Goal: Task Accomplishment & Management: Manage account settings

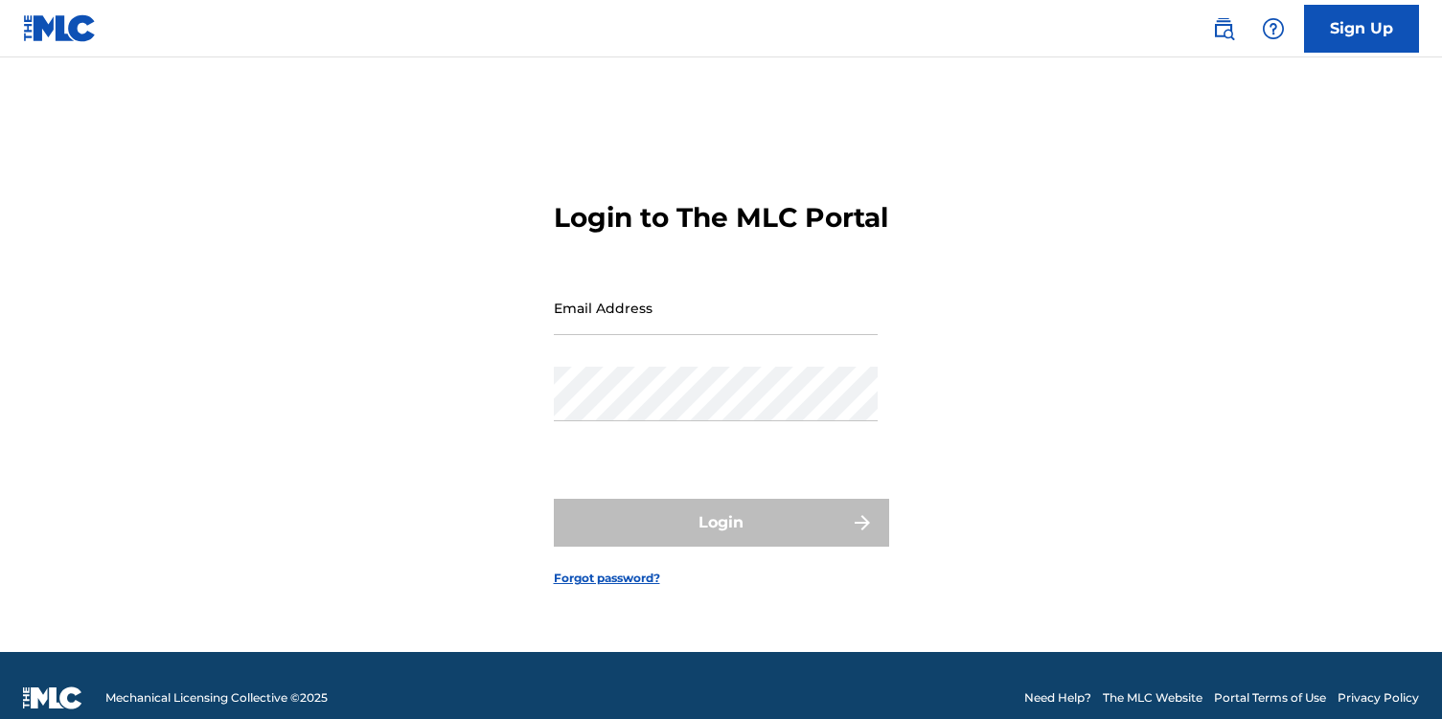
click at [711, 331] on input "Email Address" at bounding box center [716, 308] width 324 height 55
click at [666, 335] on input "Email Address" at bounding box center [716, 308] width 324 height 55
click at [709, 331] on input "Email Address" at bounding box center [716, 308] width 324 height 55
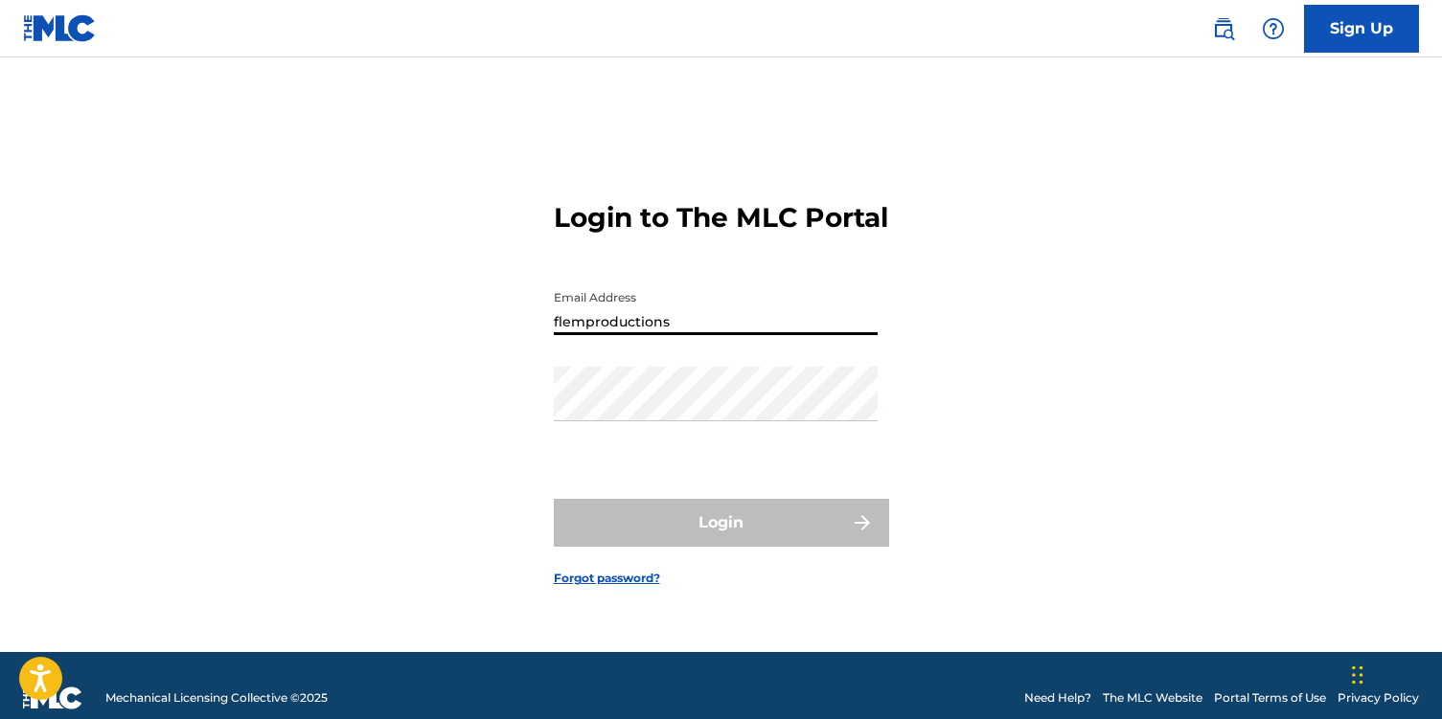
drag, startPoint x: 654, startPoint y: 334, endPoint x: 542, endPoint y: 326, distance: 112.4
click at [542, 326] on div "Login to The MLC Portal Email Address flemproductions Password Login Forgot pas…" at bounding box center [721, 378] width 1341 height 547
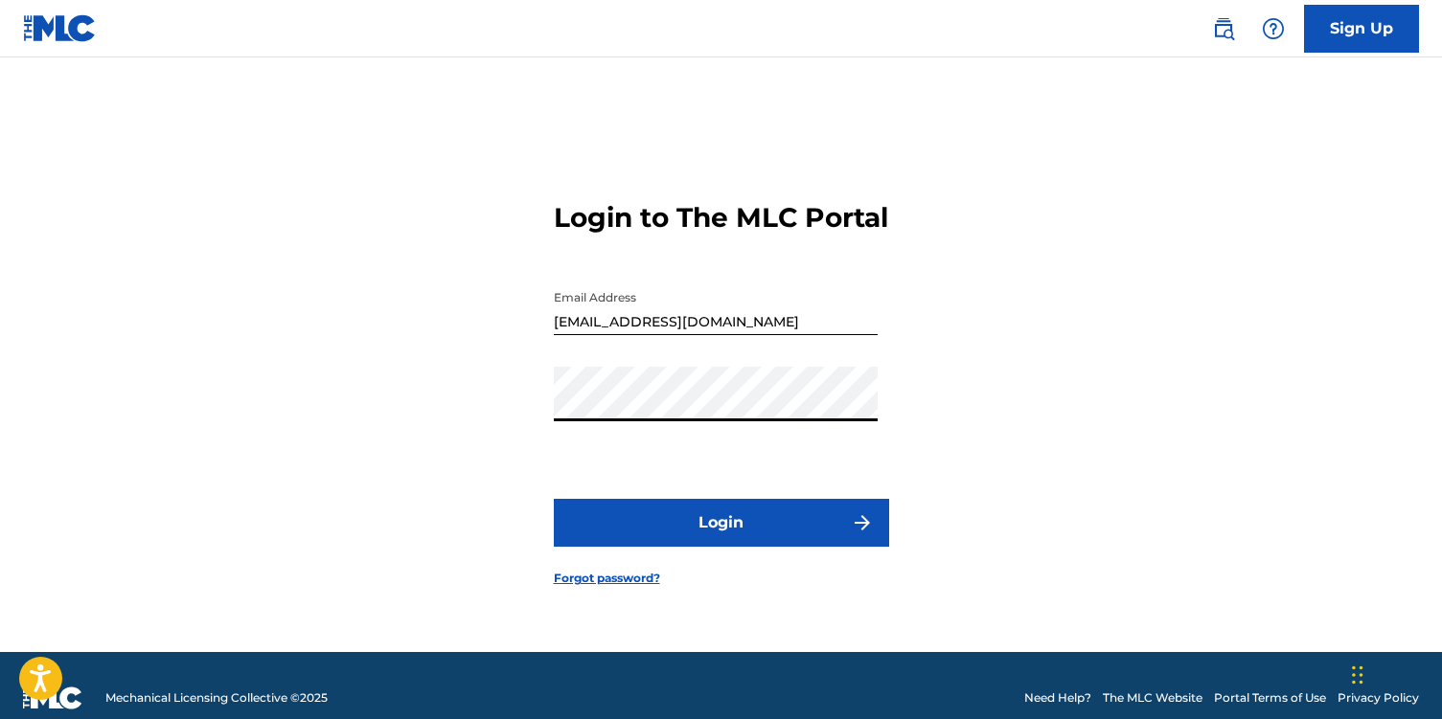
click at [554, 499] on button "Login" at bounding box center [721, 523] width 335 height 48
click at [802, 335] on input "[EMAIL_ADDRESS][DOMAIN_NAME]" at bounding box center [716, 308] width 324 height 55
click at [799, 335] on input "[EMAIL_ADDRESS][DOMAIN_NAME]" at bounding box center [716, 308] width 324 height 55
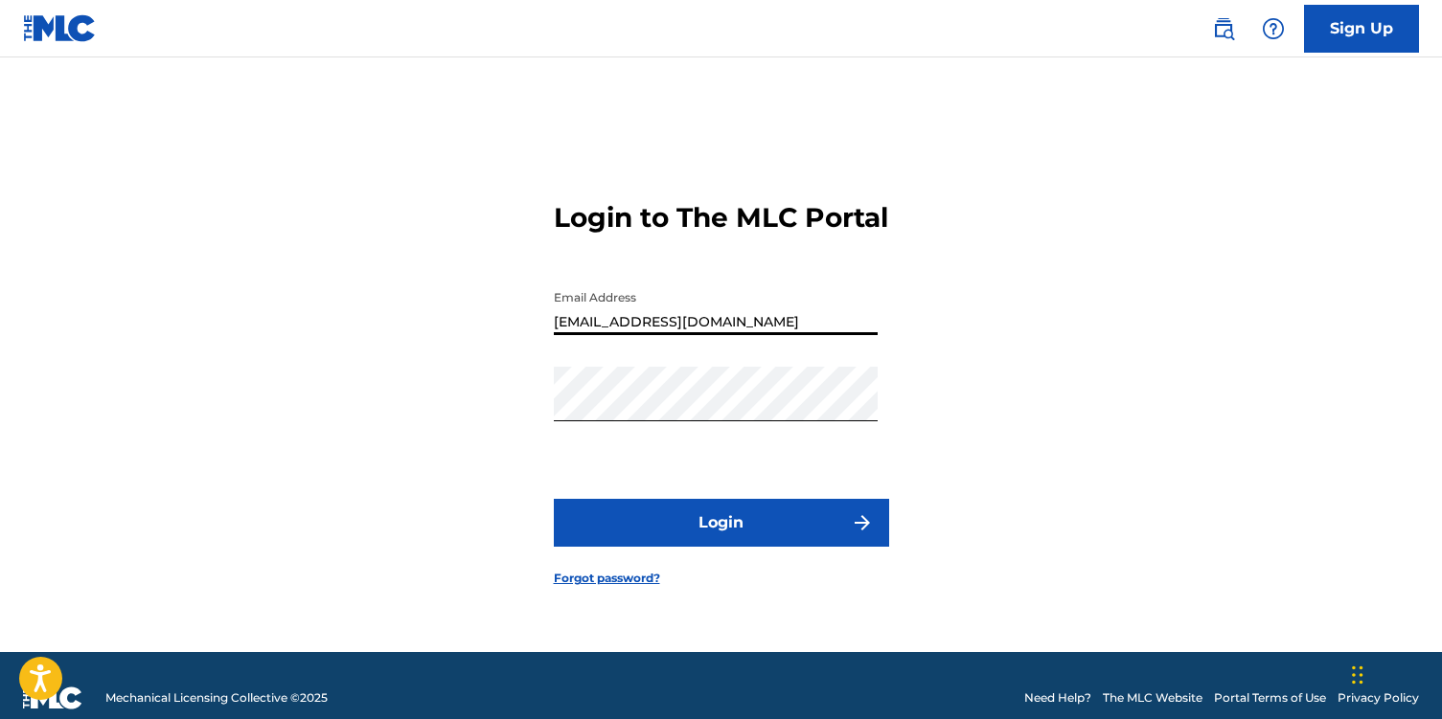
click at [799, 335] on input "[EMAIL_ADDRESS][DOMAIN_NAME]" at bounding box center [716, 308] width 324 height 55
click at [800, 335] on input "[EMAIL_ADDRESS][DOMAIN_NAME]" at bounding box center [716, 308] width 324 height 55
paste input "[EMAIL_ADDRESS]"
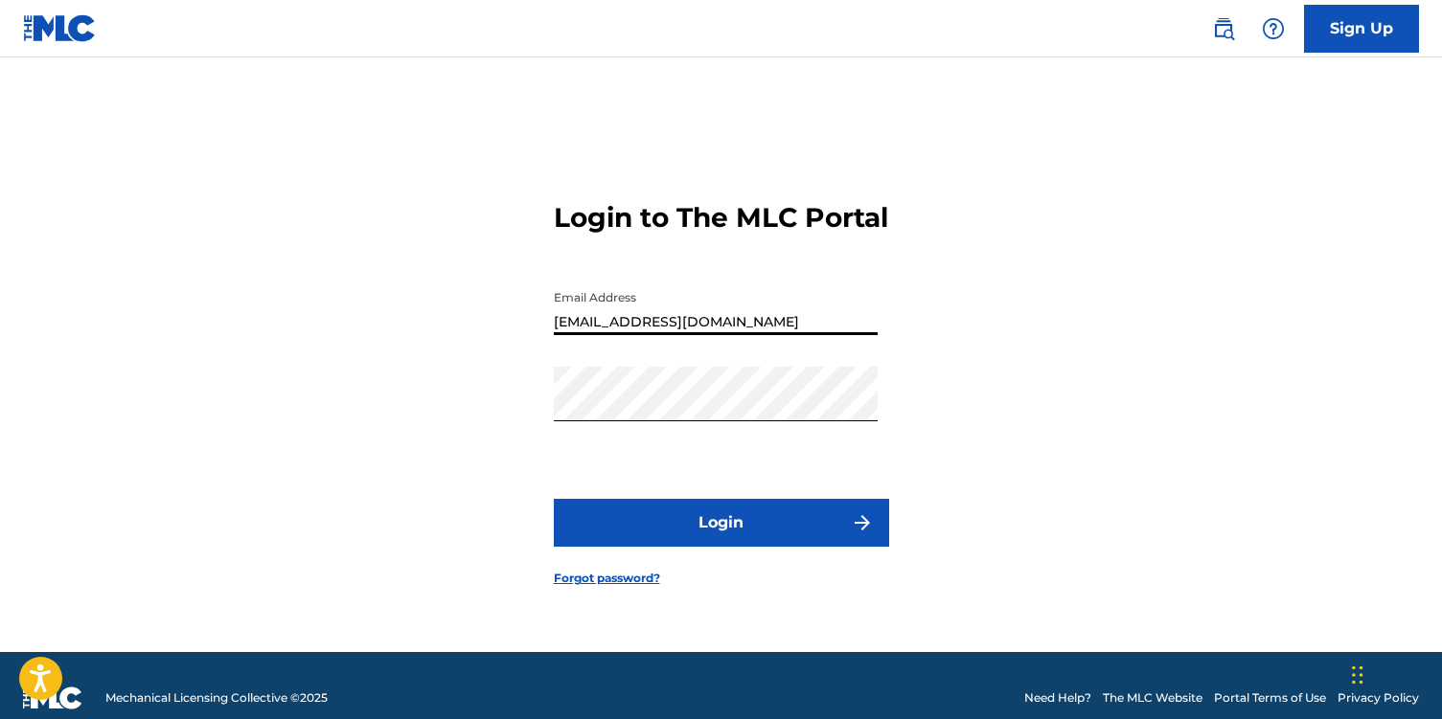
type input "[EMAIL_ADDRESS][DOMAIN_NAME]"
click at [814, 523] on button "Login" at bounding box center [721, 523] width 335 height 48
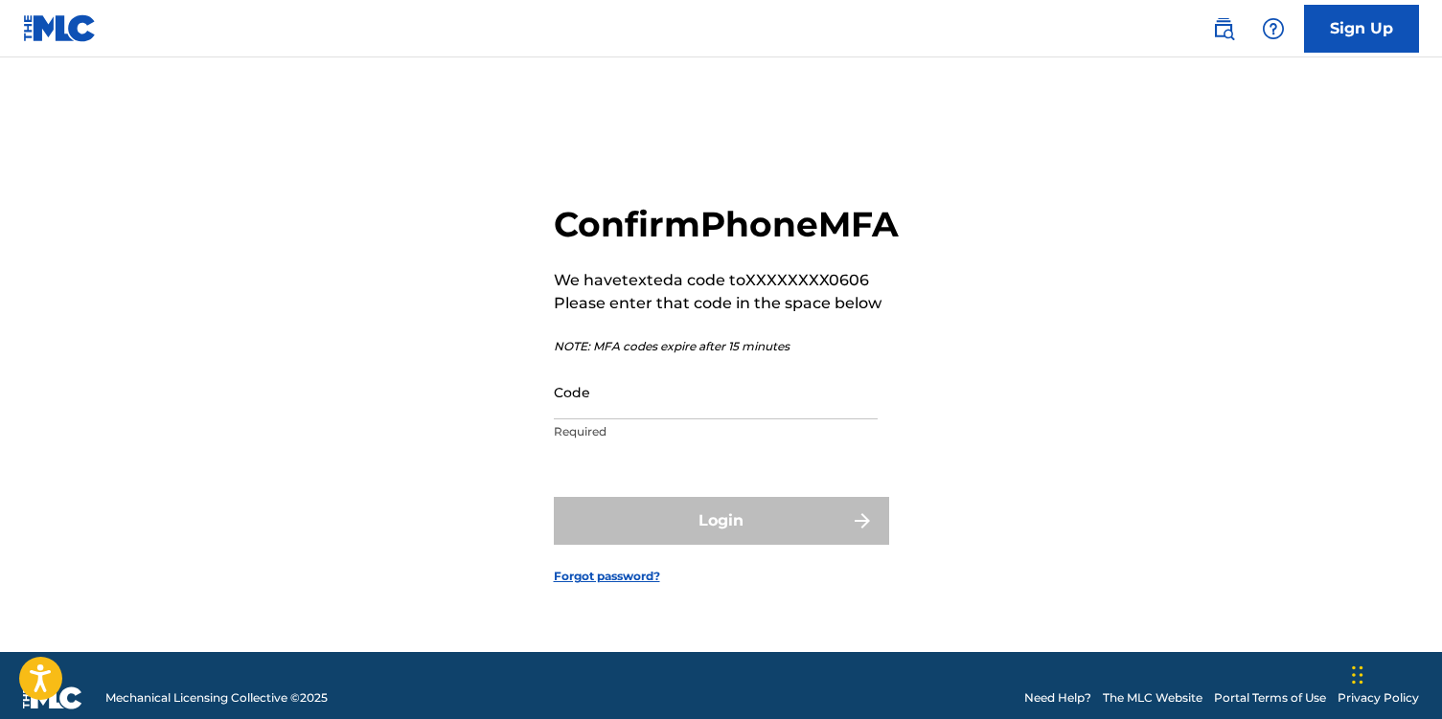
click at [629, 420] on input "Code" at bounding box center [716, 392] width 324 height 55
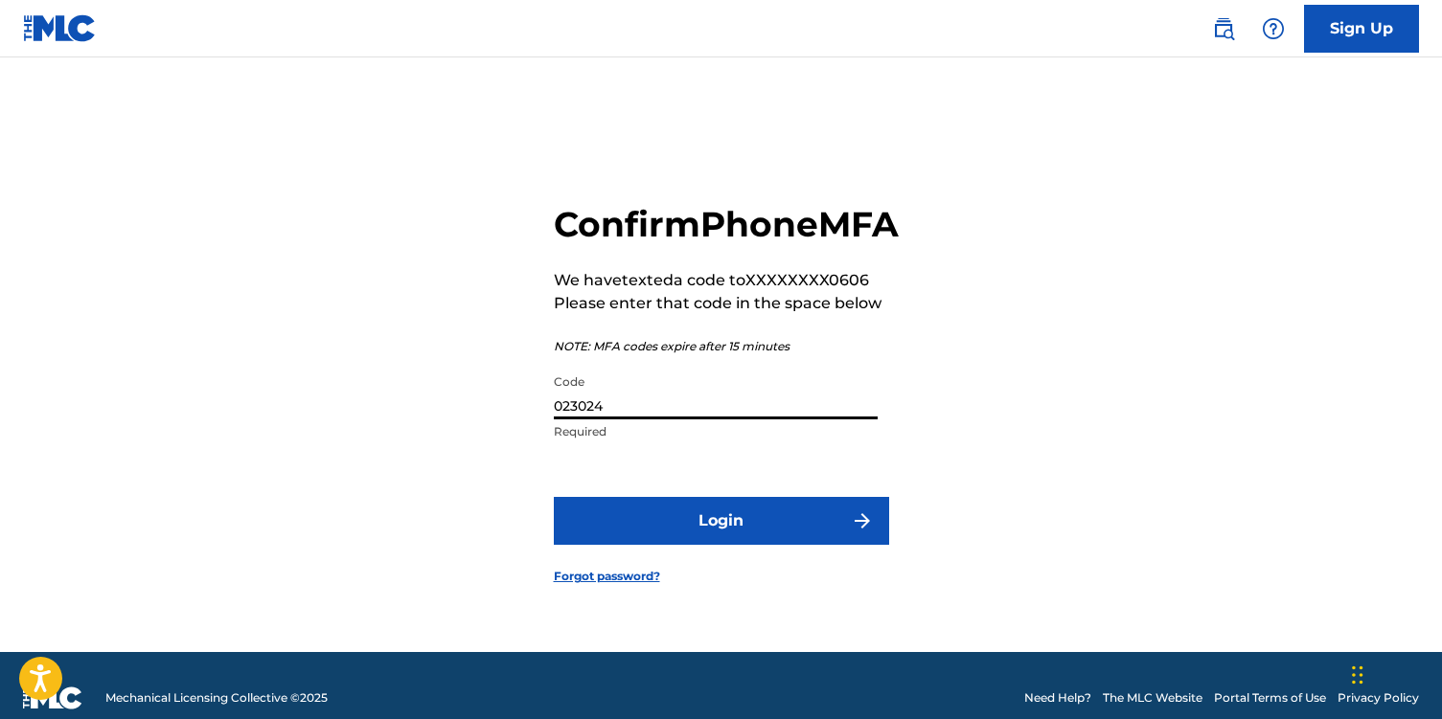
type input "023024"
click at [659, 528] on button "Login" at bounding box center [721, 521] width 335 height 48
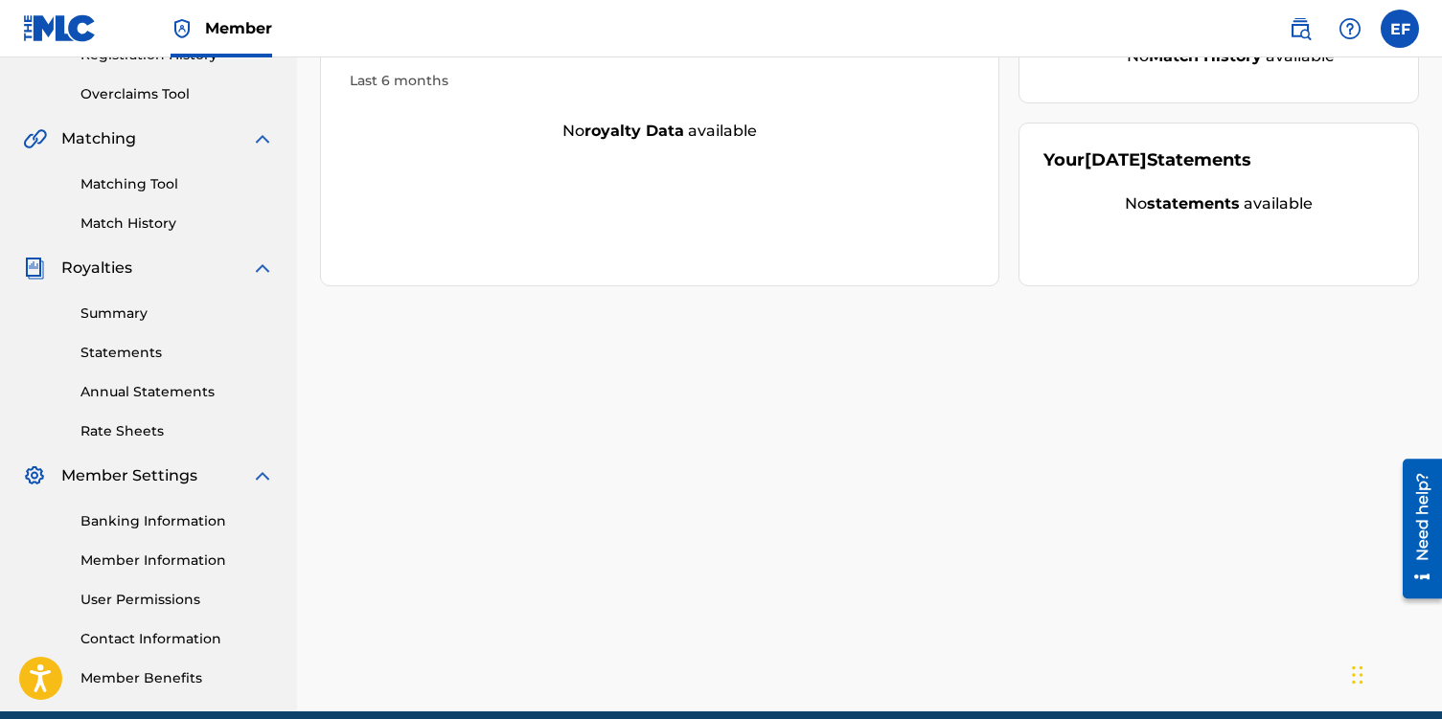
scroll to position [410, 0]
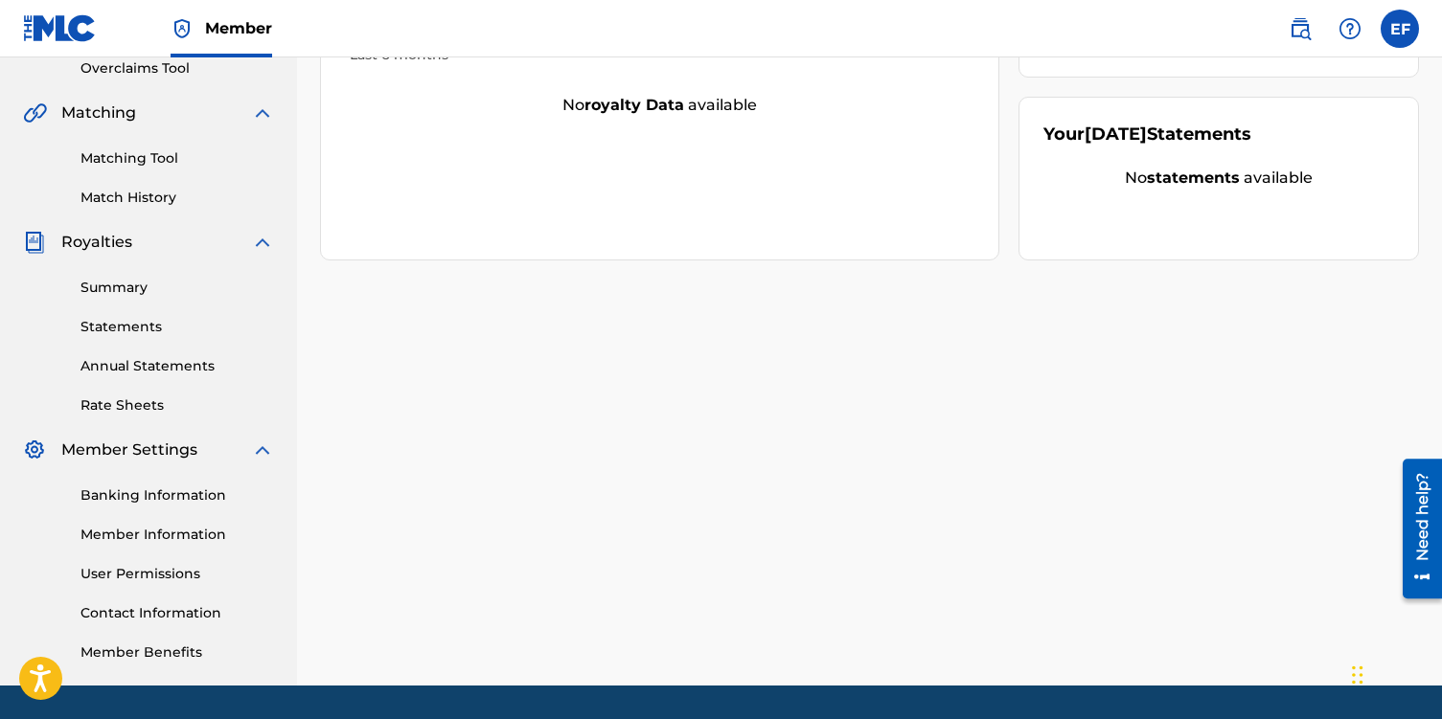
click at [155, 529] on link "Member Information" at bounding box center [177, 535] width 194 height 20
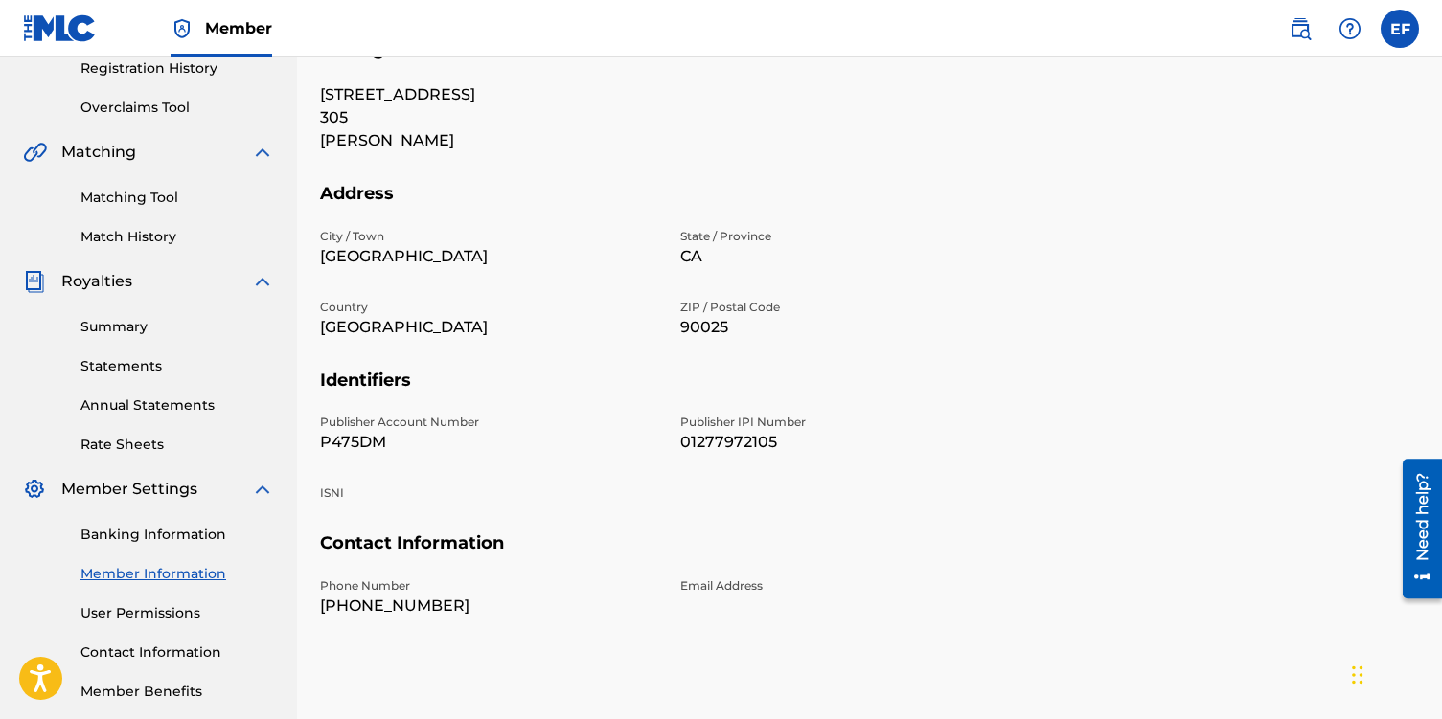
scroll to position [468, 0]
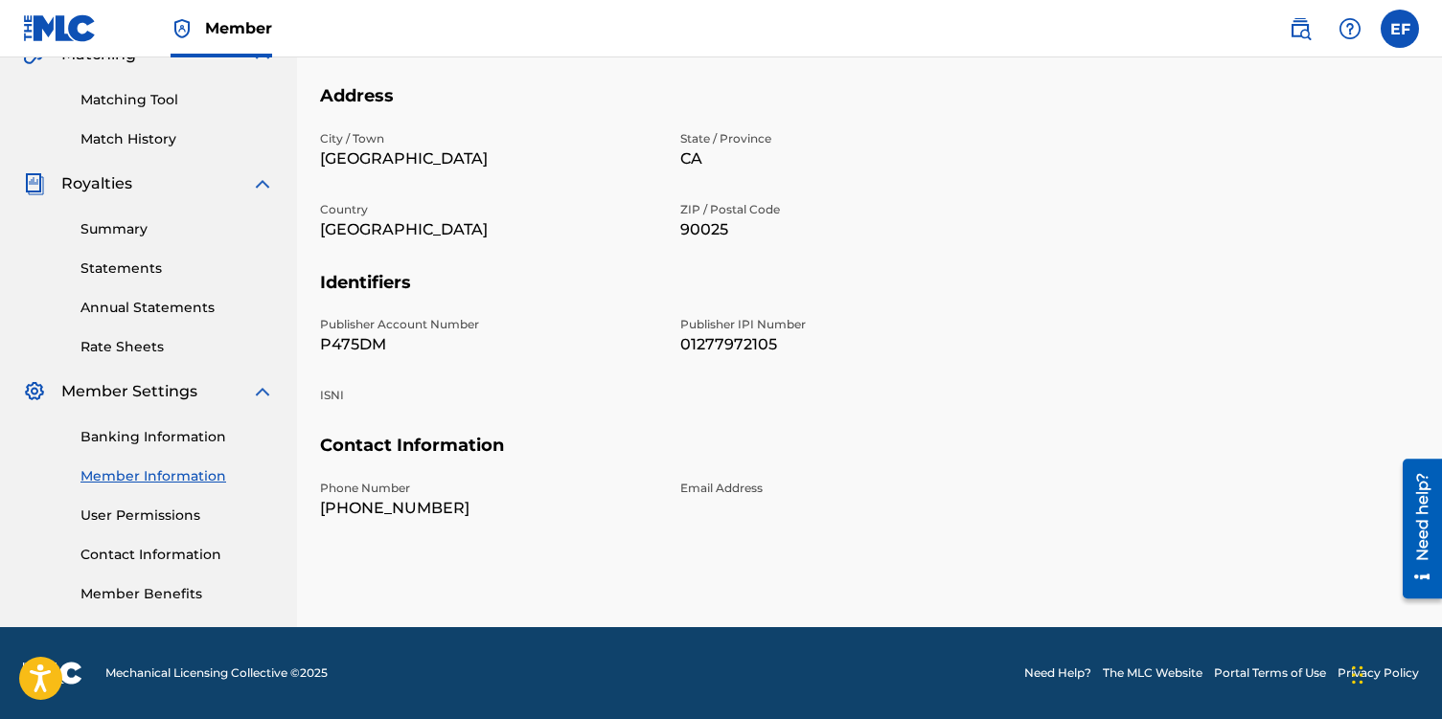
click at [702, 341] on p "01277972105" at bounding box center [848, 344] width 337 height 23
drag, startPoint x: 781, startPoint y: 346, endPoint x: 672, endPoint y: 327, distance: 109.9
click at [672, 327] on div "Publisher Account Number P475DM Publisher IPI Number 01277972105 ISNI" at bounding box center [668, 375] width 697 height 119
copy div "Publisher IPI Number 01277972105"
drag, startPoint x: 383, startPoint y: 339, endPoint x: 322, endPoint y: 330, distance: 62.1
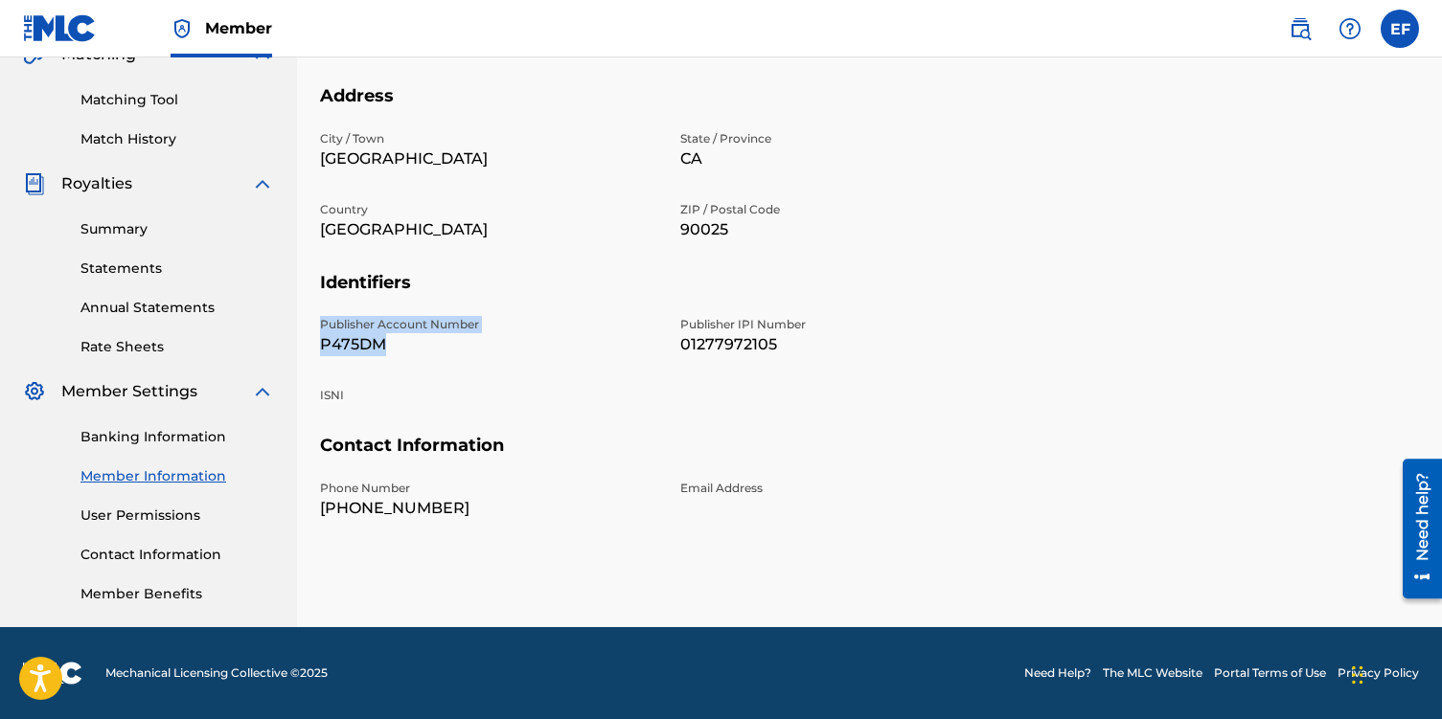
click at [321, 329] on div "Publisher Account Number P475DM" at bounding box center [488, 336] width 337 height 40
copy div "Publisher Account Number P475DM"
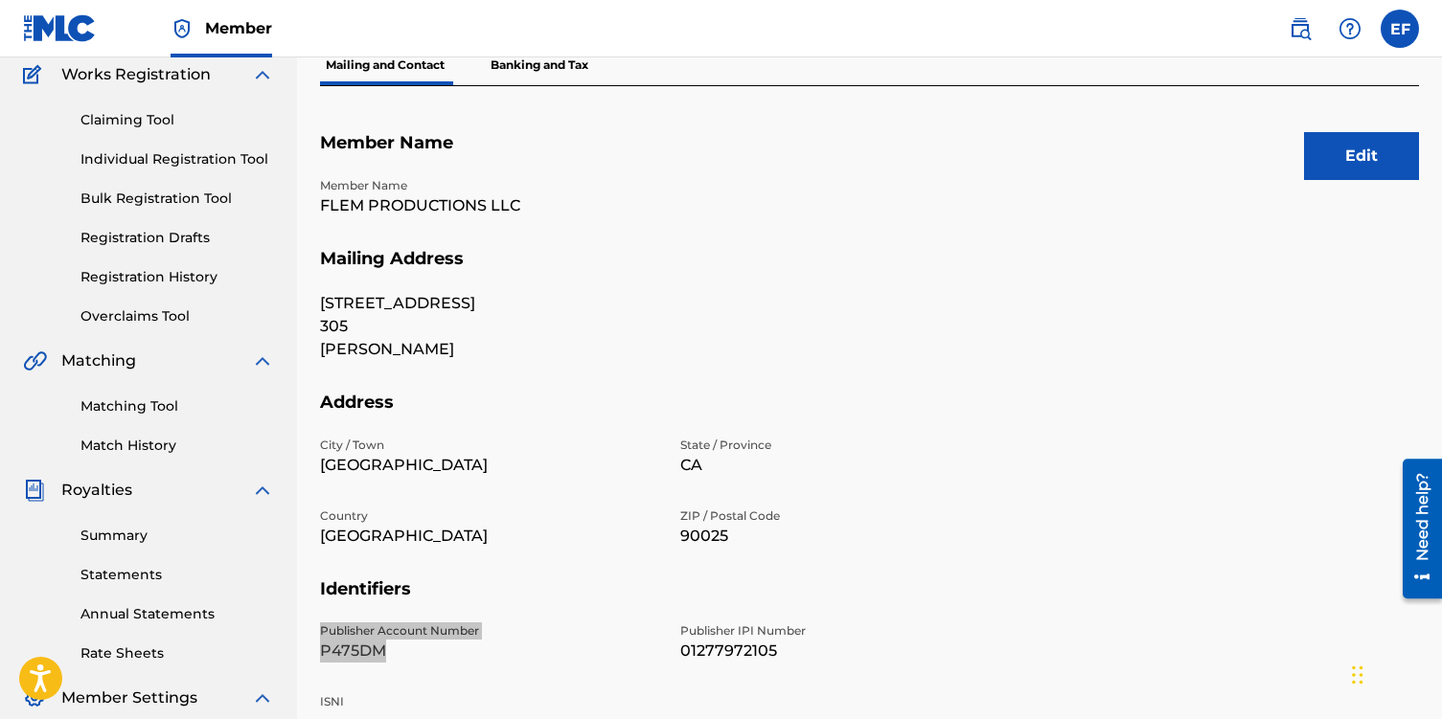
scroll to position [137, 0]
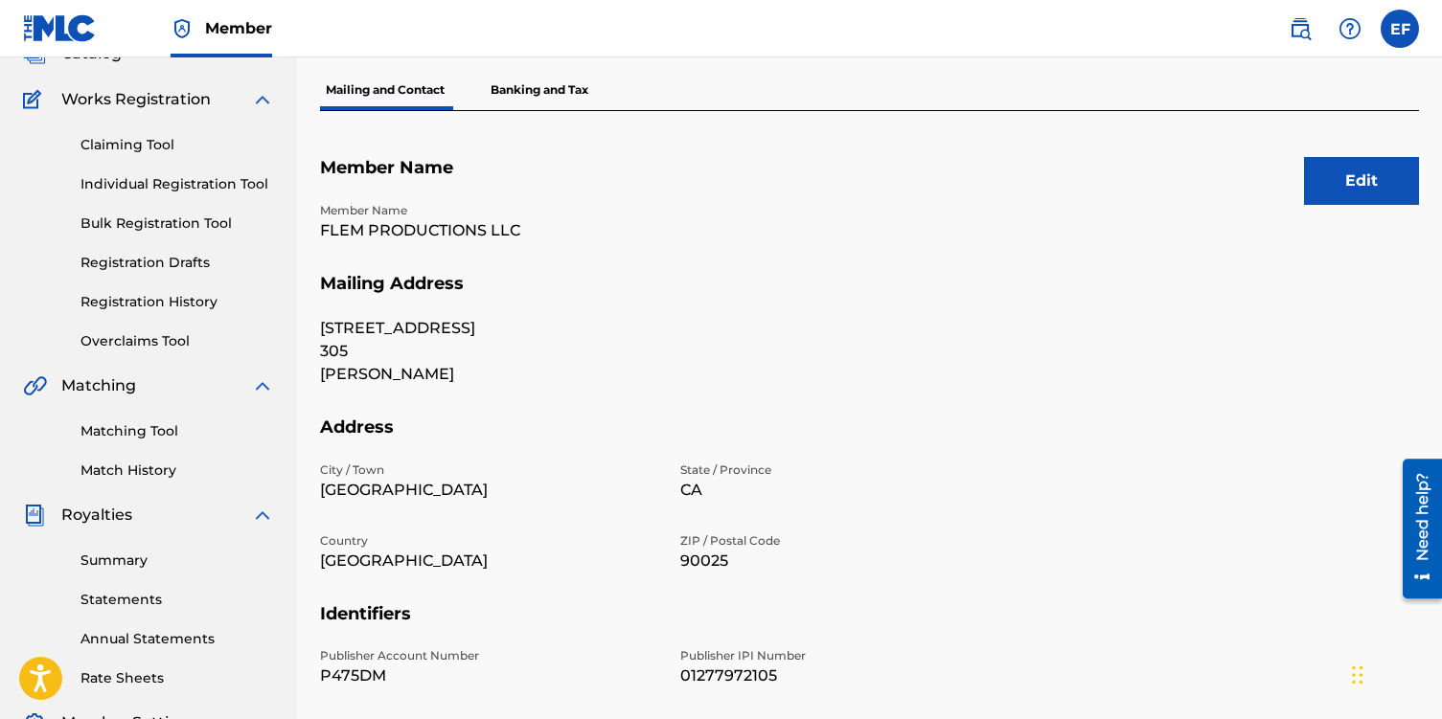
click at [575, 89] on p "Banking and Tax" at bounding box center [539, 90] width 109 height 40
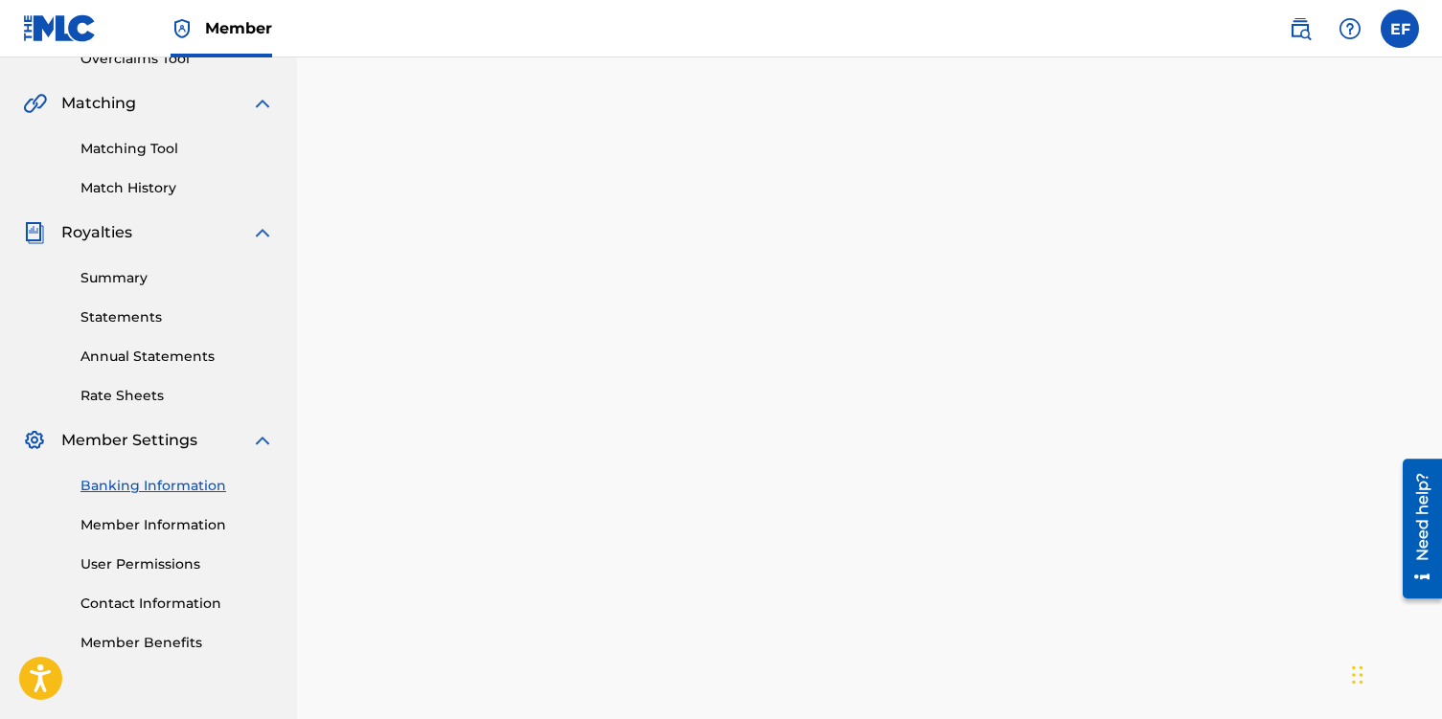
scroll to position [454, 0]
